Goal: Transaction & Acquisition: Purchase product/service

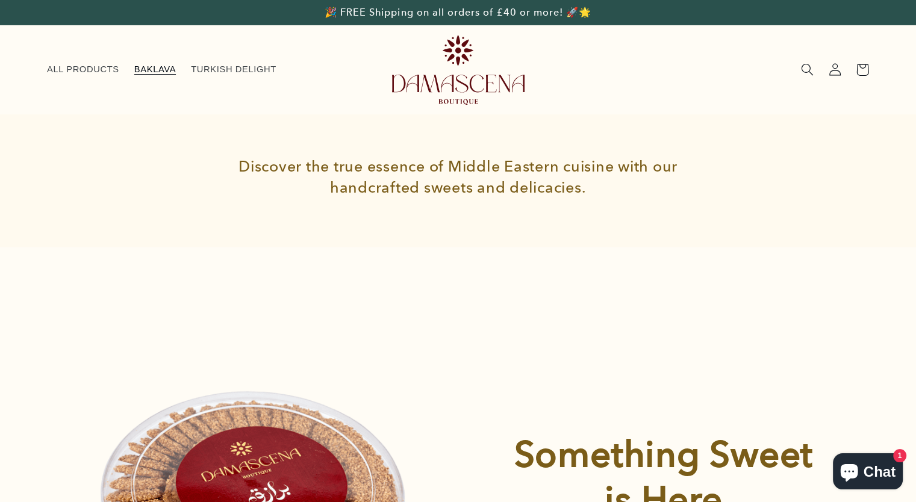
click at [150, 71] on span "BAKLAVA" at bounding box center [155, 69] width 42 height 11
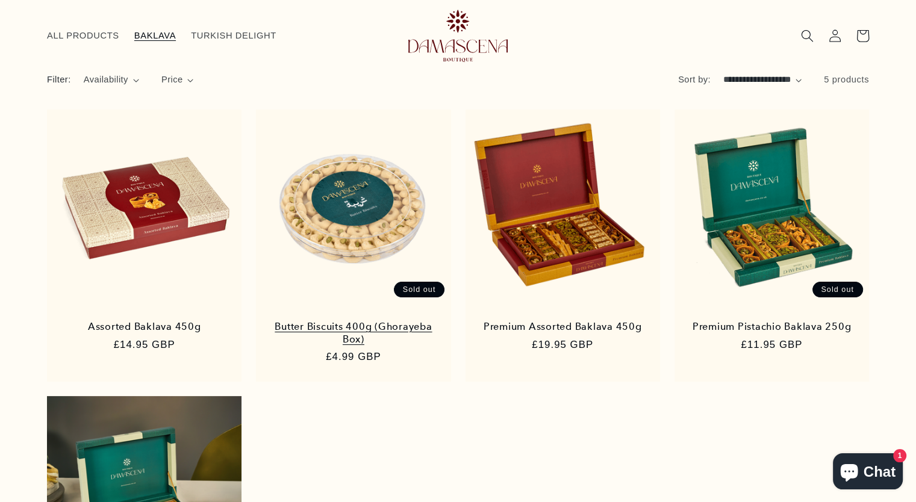
scroll to position [43, 0]
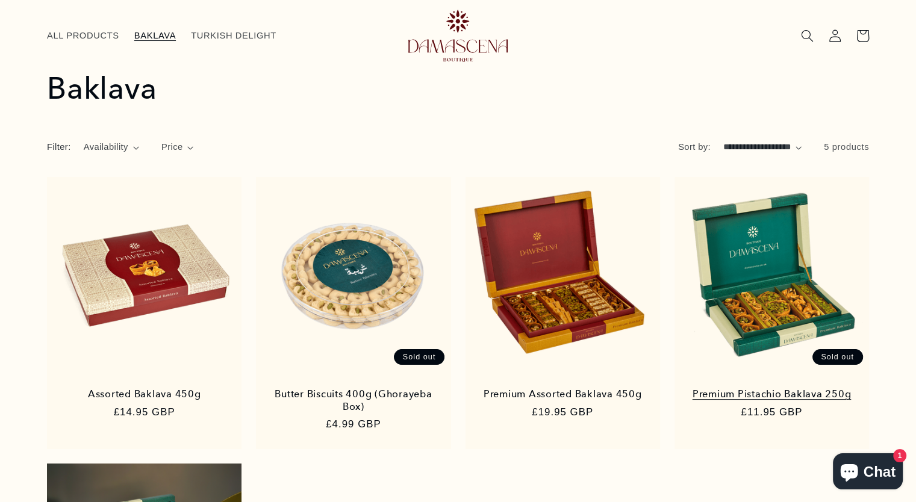
click at [741, 388] on link "Premium Pistachio Baklava 250g" at bounding box center [771, 394] width 169 height 12
